Goal: Task Accomplishment & Management: Manage account settings

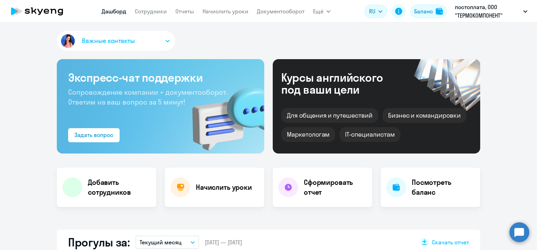
select select "30"
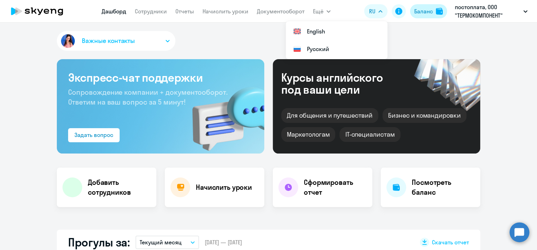
click at [436, 8] on img at bounding box center [439, 11] width 7 height 7
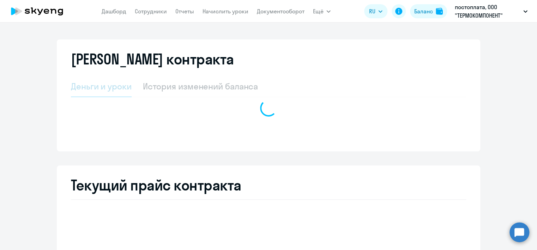
select select "english_adult_not_native_speaker_premium"
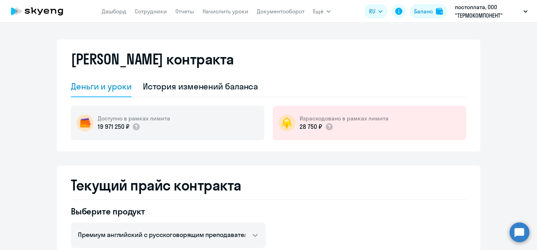
click at [142, 4] on nav "[PERSON_NAME] Отчеты Начислить уроки Документооборот" at bounding box center [203, 11] width 203 height 14
click at [147, 13] on link "Сотрудники" at bounding box center [151, 11] width 32 height 7
select select "30"
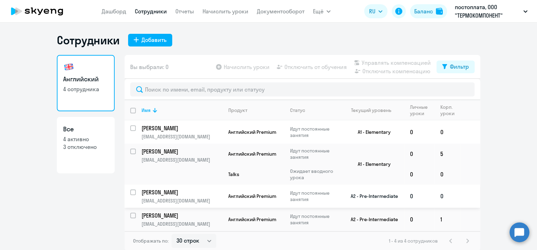
click at [131, 194] on input "select row 12146781" at bounding box center [137, 197] width 14 height 14
checkbox input "true"
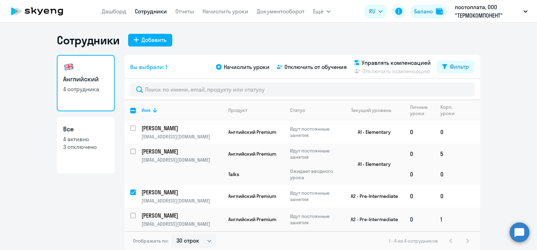
click at [130, 219] on input "select row 39057806" at bounding box center [137, 220] width 14 height 14
checkbox input "true"
click at [151, 41] on div "Добавить" at bounding box center [153, 40] width 25 height 8
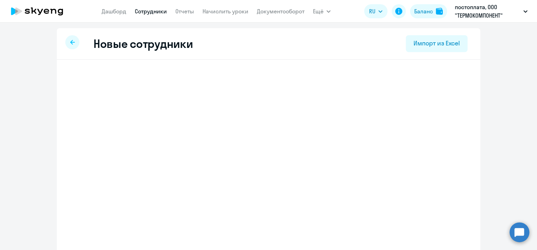
select select "screening_test"
select select "3"
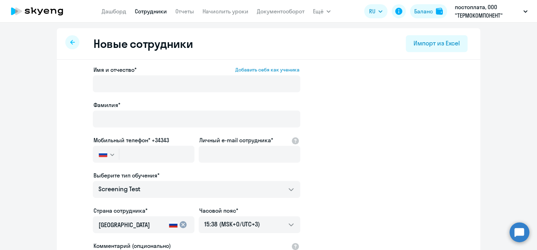
click at [70, 41] on icon at bounding box center [72, 42] width 5 height 5
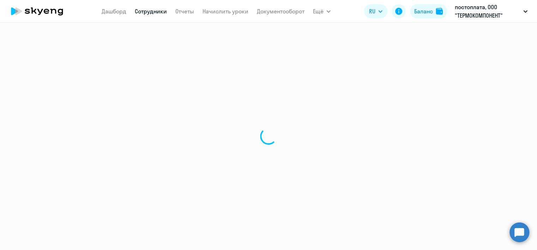
select select "30"
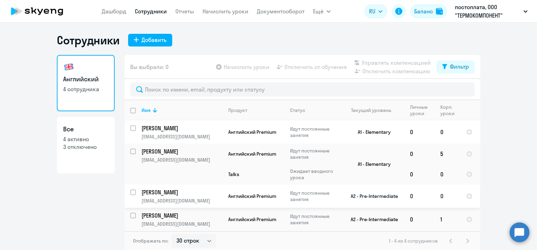
click at [136, 196] on td "[PERSON_NAME] [PERSON_NAME][EMAIL_ADDRESS][DOMAIN_NAME]" at bounding box center [179, 196] width 87 height 23
click at [130, 192] on input "select row 12146781" at bounding box center [137, 197] width 14 height 14
checkbox input "true"
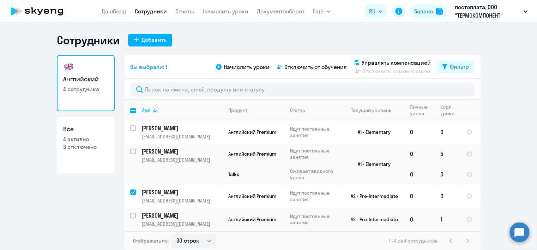
click at [133, 216] on input "select row 39057806" at bounding box center [137, 220] width 14 height 14
checkbox input "true"
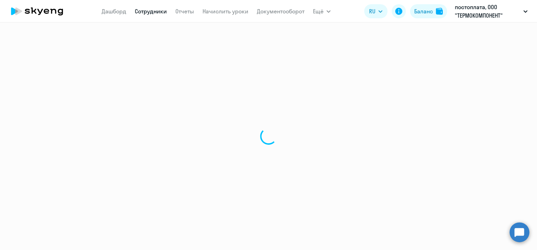
select select "english"
select select "30"
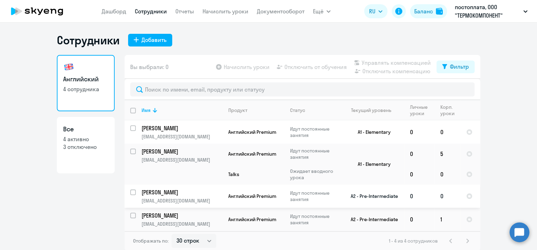
click at [136, 188] on td "[PERSON_NAME] [PERSON_NAME][EMAIL_ADDRESS][DOMAIN_NAME]" at bounding box center [179, 196] width 87 height 23
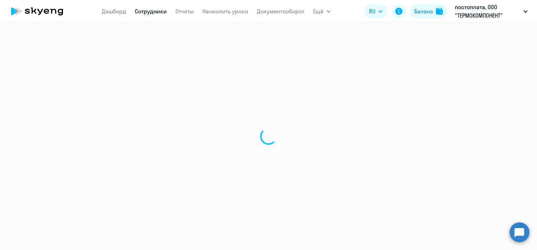
select select "english"
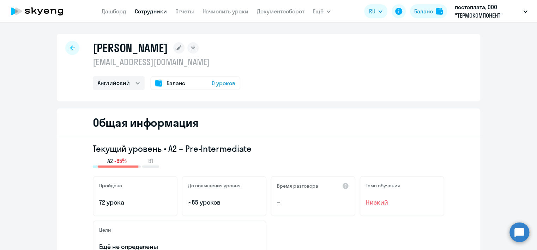
select select "30"
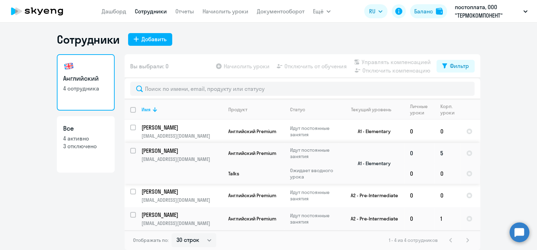
scroll to position [1, 0]
click at [130, 192] on input "select row 12146781" at bounding box center [137, 196] width 14 height 14
checkbox input "true"
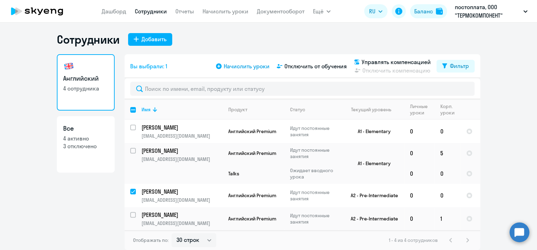
click at [254, 64] on span "Начислить уроки" at bounding box center [247, 66] width 46 height 8
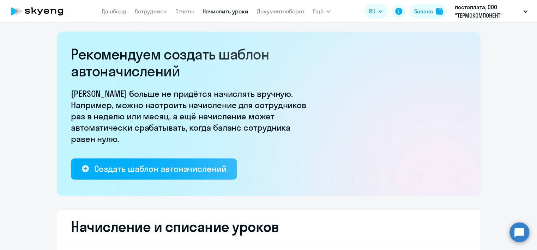
select select "10"
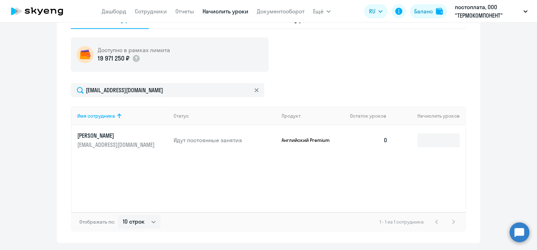
scroll to position [268, 0]
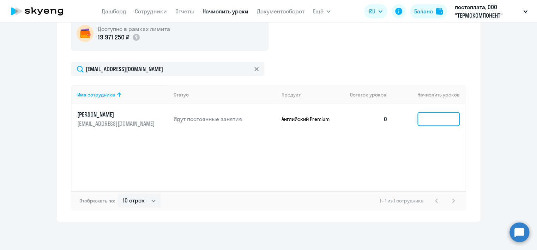
click at [436, 119] on input at bounding box center [438, 119] width 42 height 14
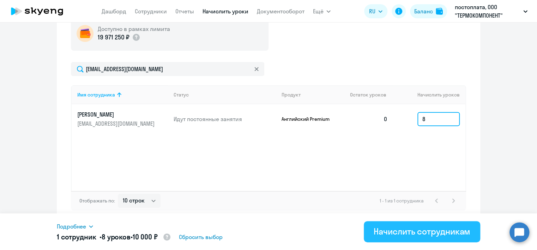
type input "8"
click at [438, 234] on div "Начислить сотрудникам" at bounding box center [422, 231] width 97 height 11
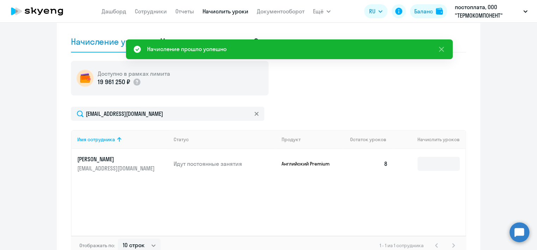
scroll to position [198, 0]
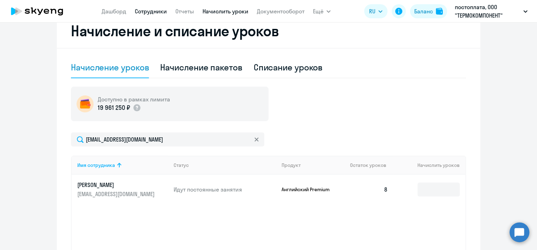
click at [146, 8] on link "Сотрудники" at bounding box center [151, 11] width 32 height 7
select select "30"
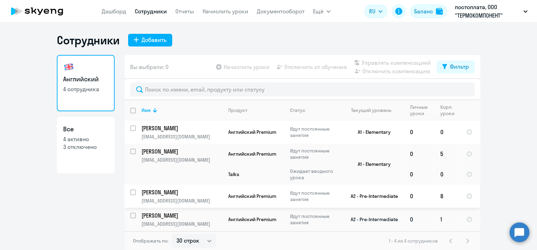
scroll to position [1, 0]
click at [131, 215] on input "select row 39057806" at bounding box center [137, 219] width 14 height 14
checkbox input "true"
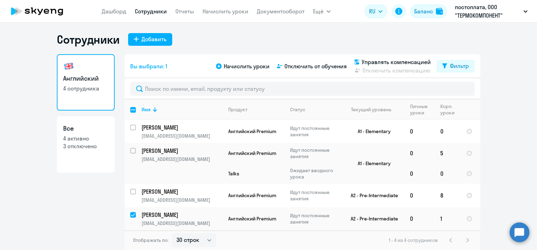
click at [228, 70] on div "Начислить уроки Отключить от обучения Управлять компенсацией Отключить компенса…" at bounding box center [325, 66] width 222 height 17
click at [231, 65] on span "Начислить уроки" at bounding box center [247, 66] width 46 height 8
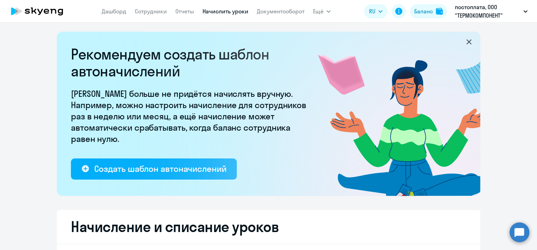
select select "10"
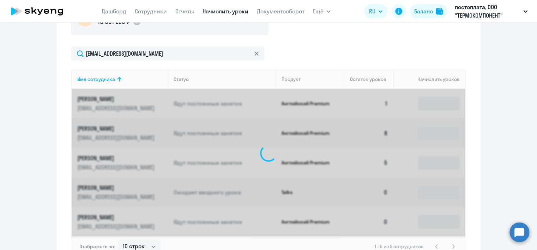
scroll to position [268, 0]
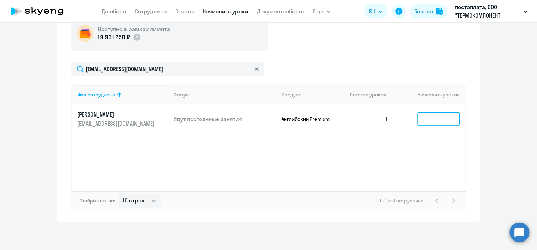
click at [430, 116] on input at bounding box center [438, 119] width 42 height 14
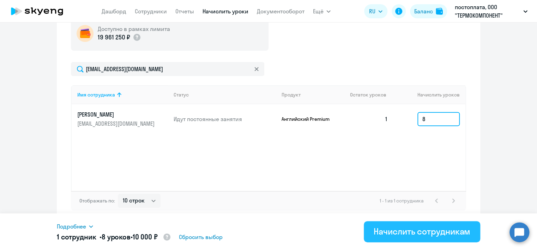
type input "8"
click at [398, 237] on button "Начислить сотрудникам" at bounding box center [422, 232] width 116 height 21
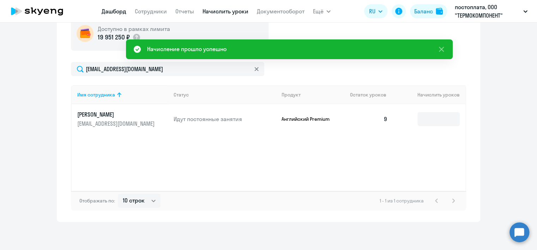
click at [109, 11] on link "Дашборд" at bounding box center [114, 11] width 25 height 7
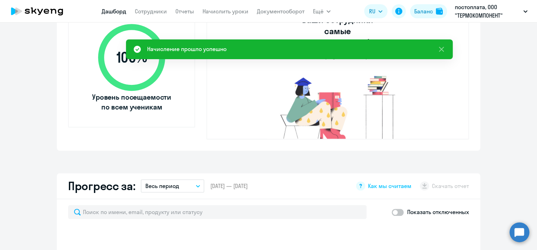
select select "30"
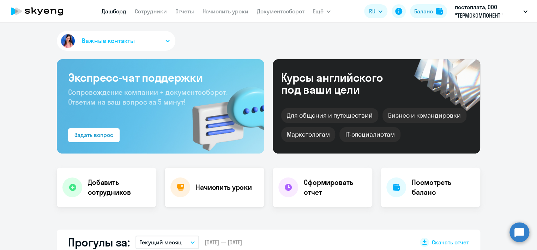
click at [202, 178] on div "Начислить уроки" at bounding box center [214, 188] width 99 height 40
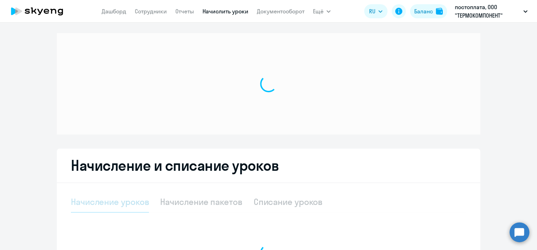
select select "10"
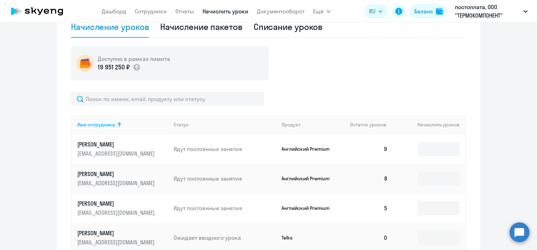
scroll to position [141, 0]
